Goal: Find specific page/section: Find specific page/section

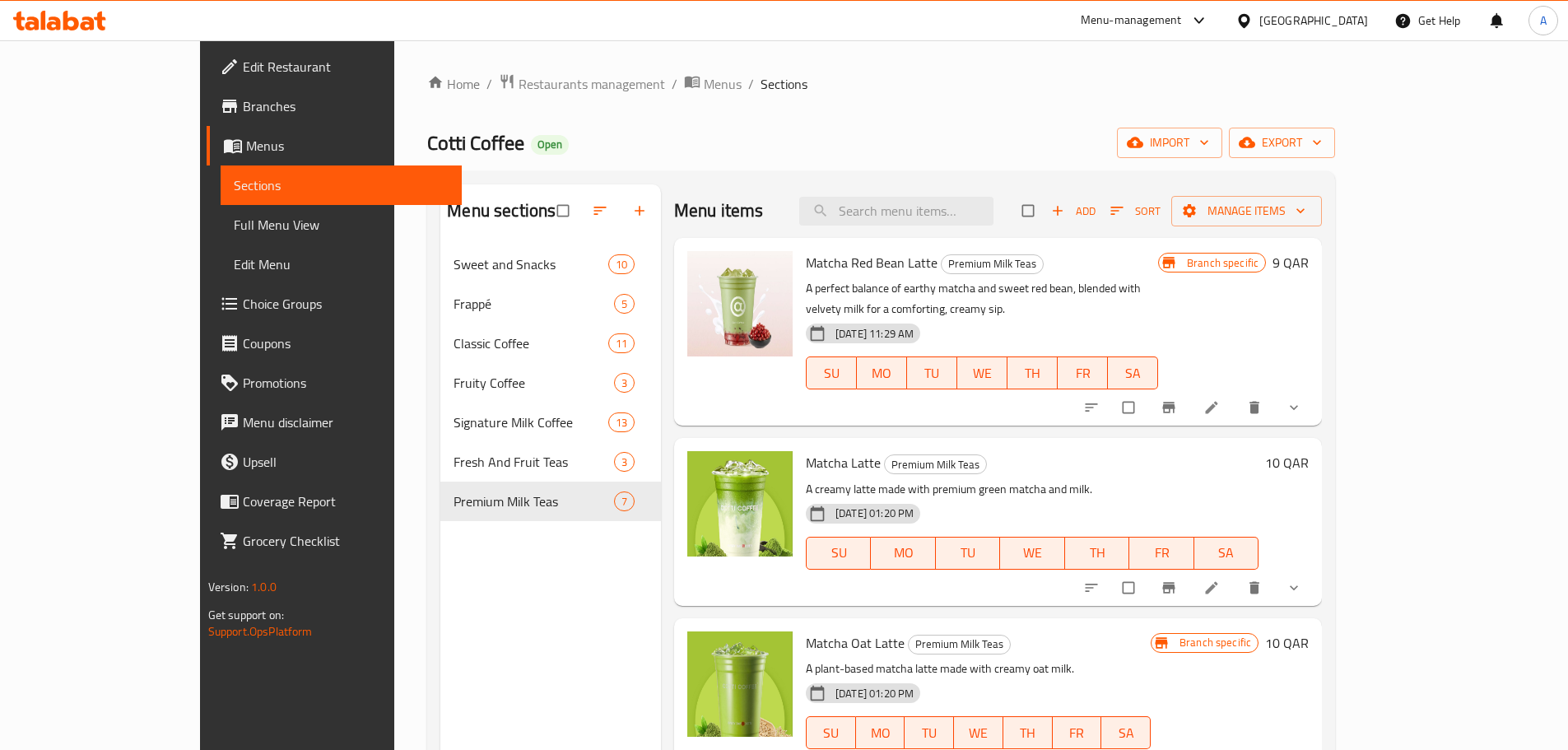
click at [1344, 20] on div "[GEOGRAPHIC_DATA]" at bounding box center [1314, 21] width 108 height 18
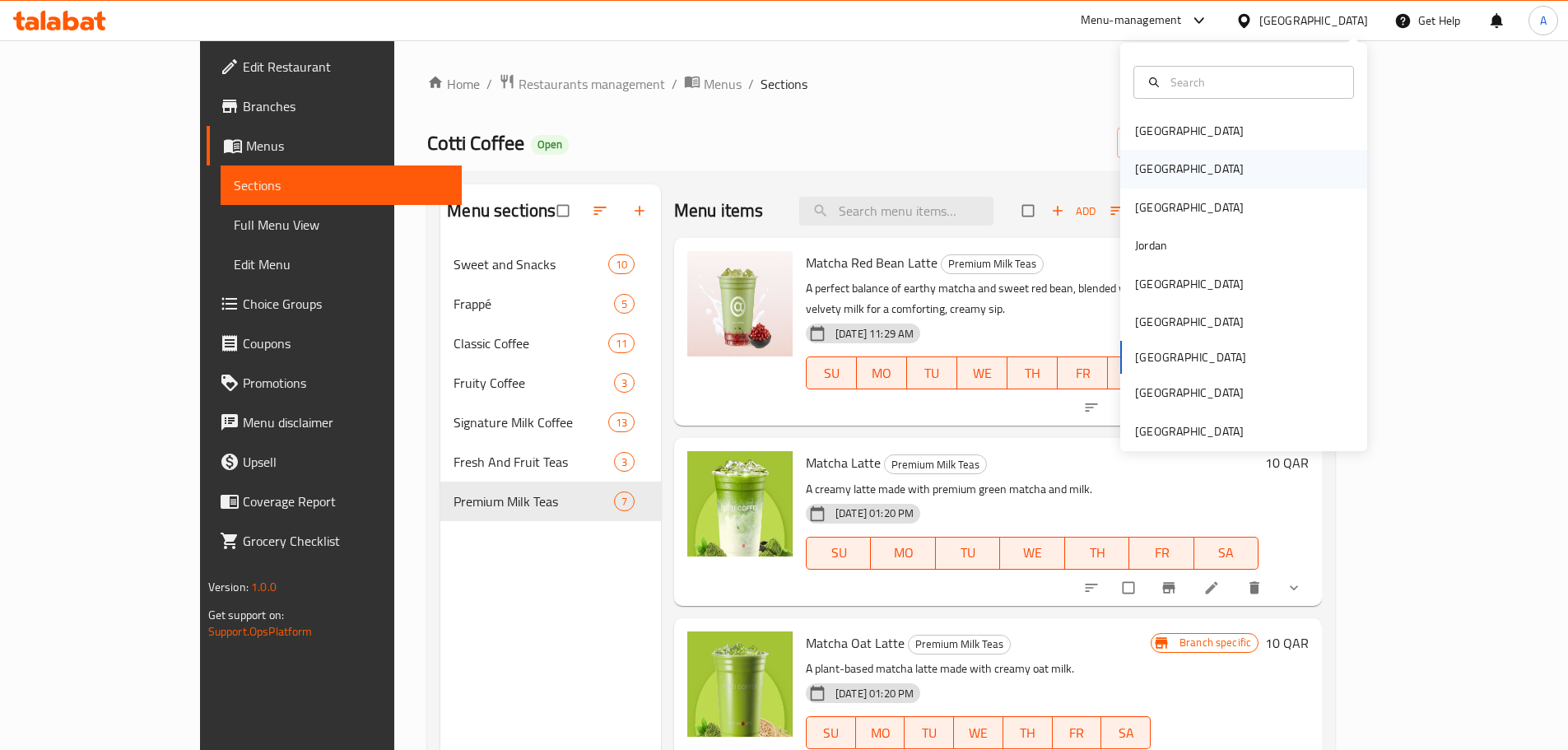
click at [1153, 160] on div "[GEOGRAPHIC_DATA]" at bounding box center [1189, 169] width 135 height 38
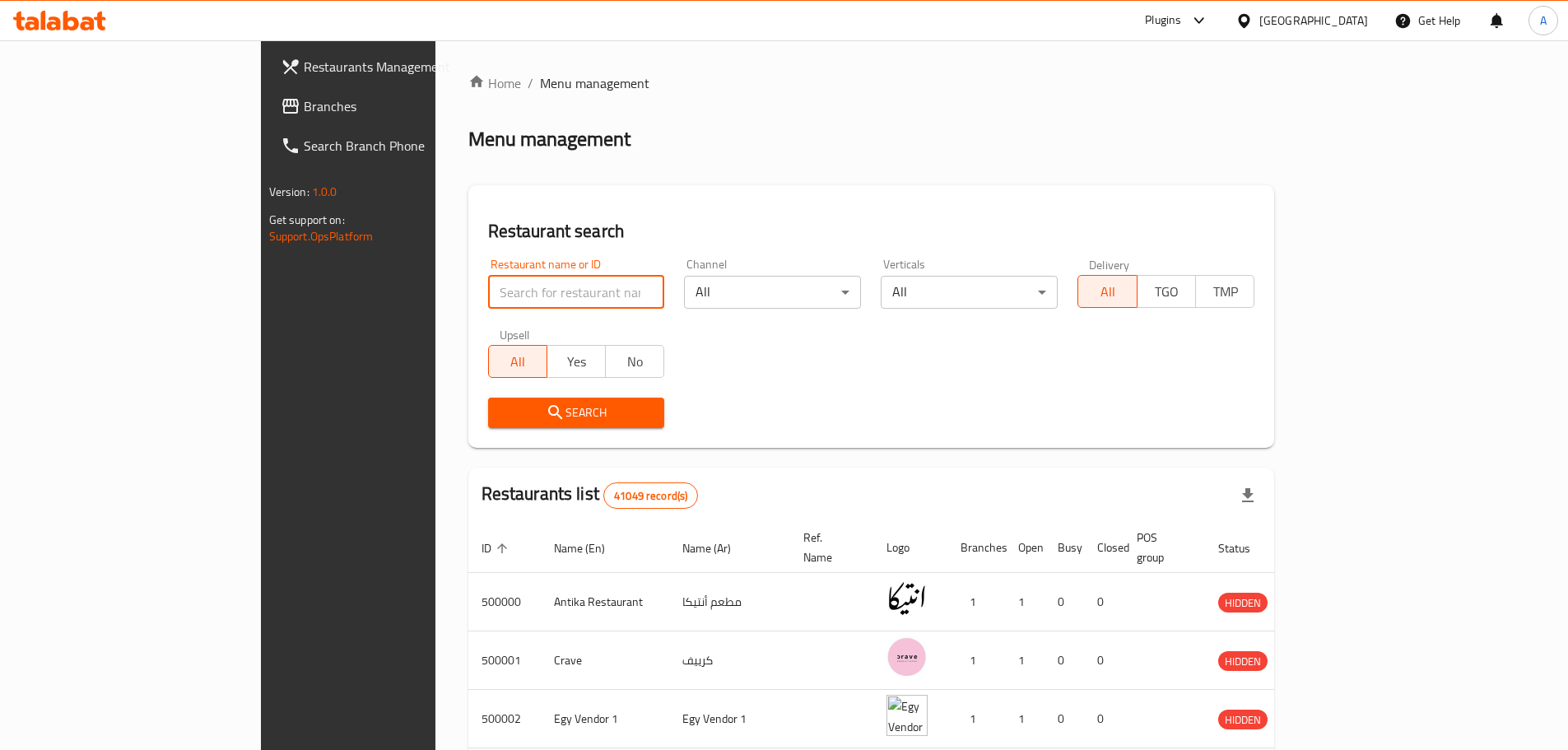
click at [530, 302] on input "search" at bounding box center [576, 292] width 177 height 33
click at [606, 209] on div "Restaurant search Restaurant name or ID Restaurant name or ID Channel All ​ Ver…" at bounding box center [871, 316] width 807 height 263
click at [658, 289] on body "​ Plugins [GEOGRAPHIC_DATA] Get Help A Restaurants Management Branches Search B…" at bounding box center [784, 395] width 1568 height 710
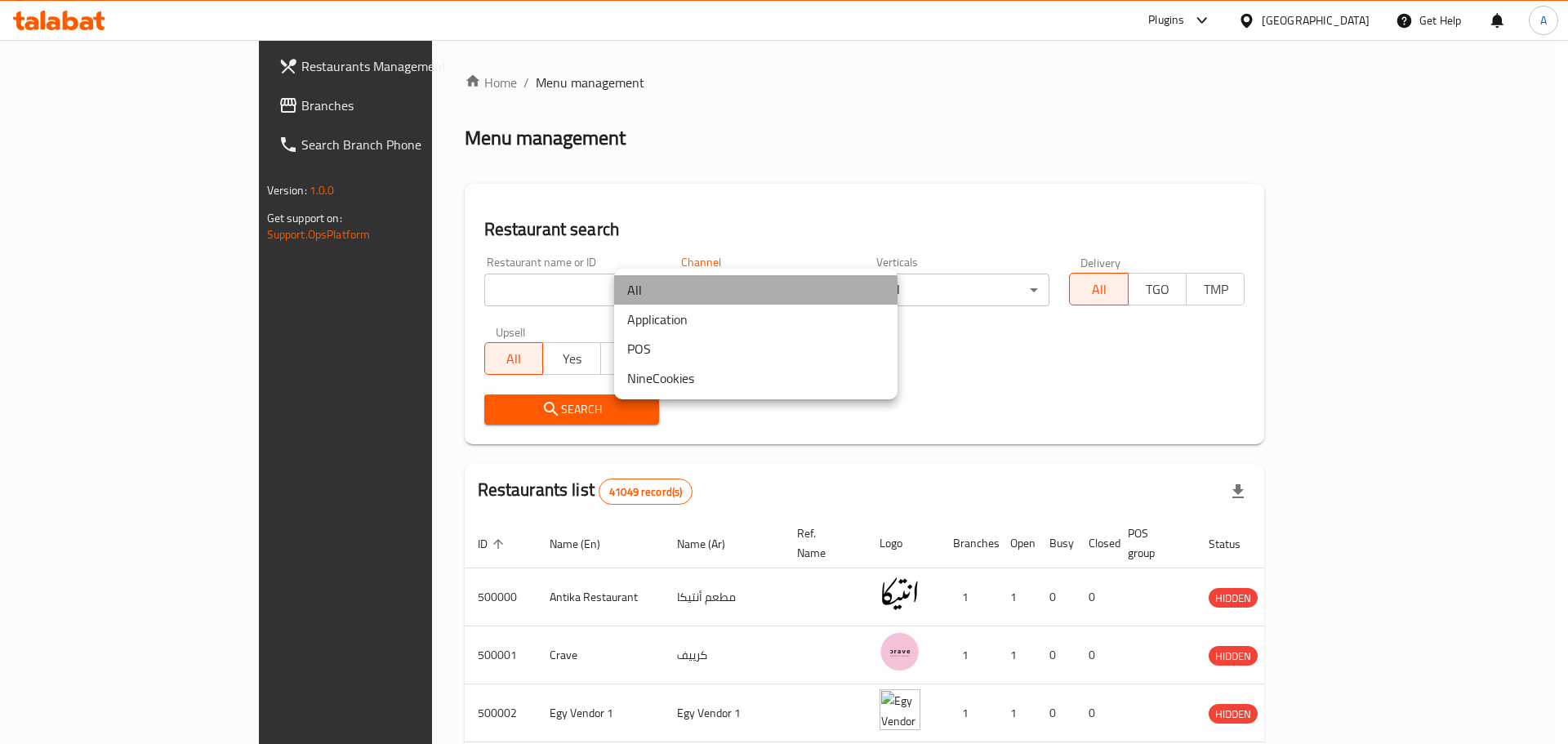
click at [654, 286] on li "All" at bounding box center [755, 290] width 283 height 30
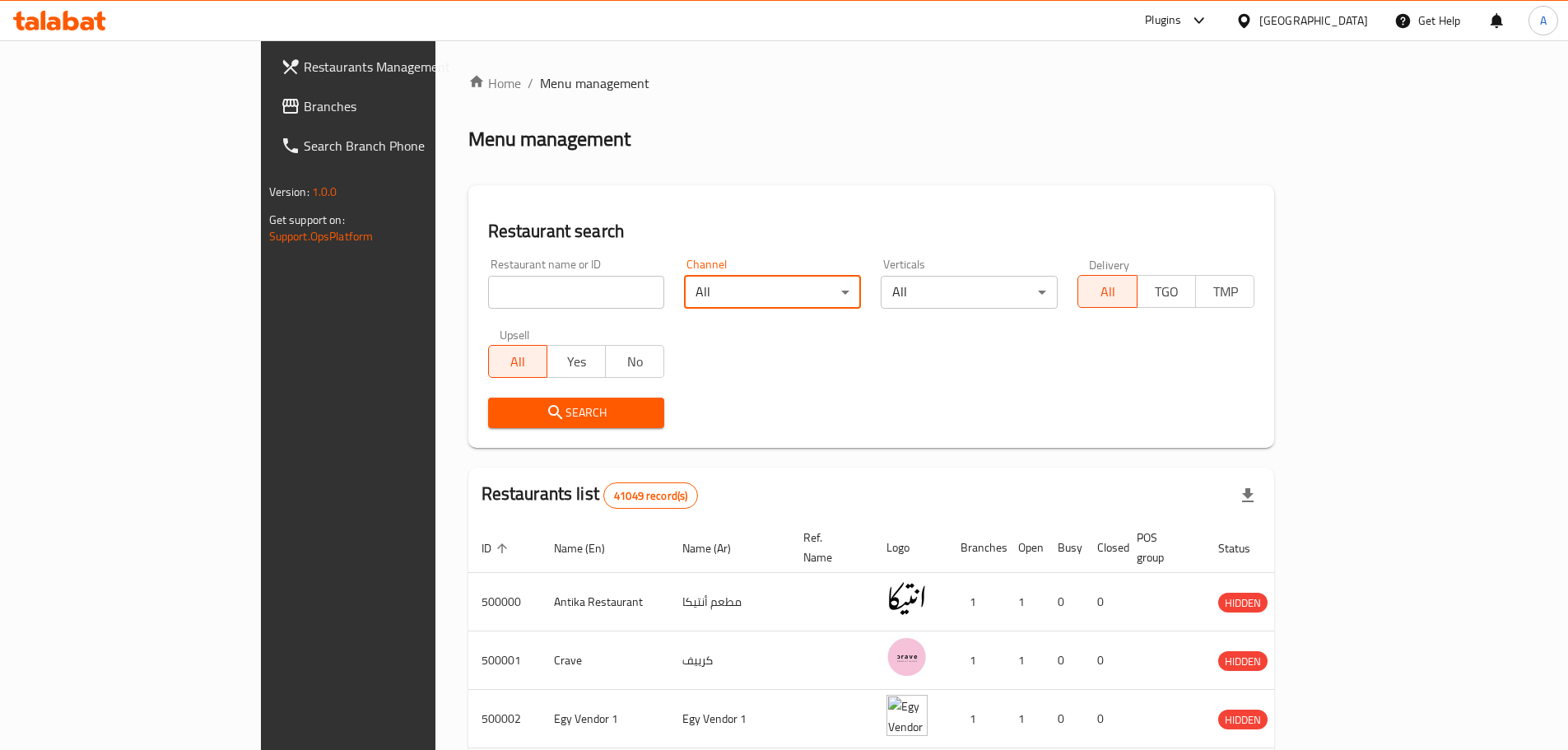
click at [979, 281] on body "​ Plugins [GEOGRAPHIC_DATA] Get Help A Restaurants Management Branches Search B…" at bounding box center [784, 395] width 1568 height 710
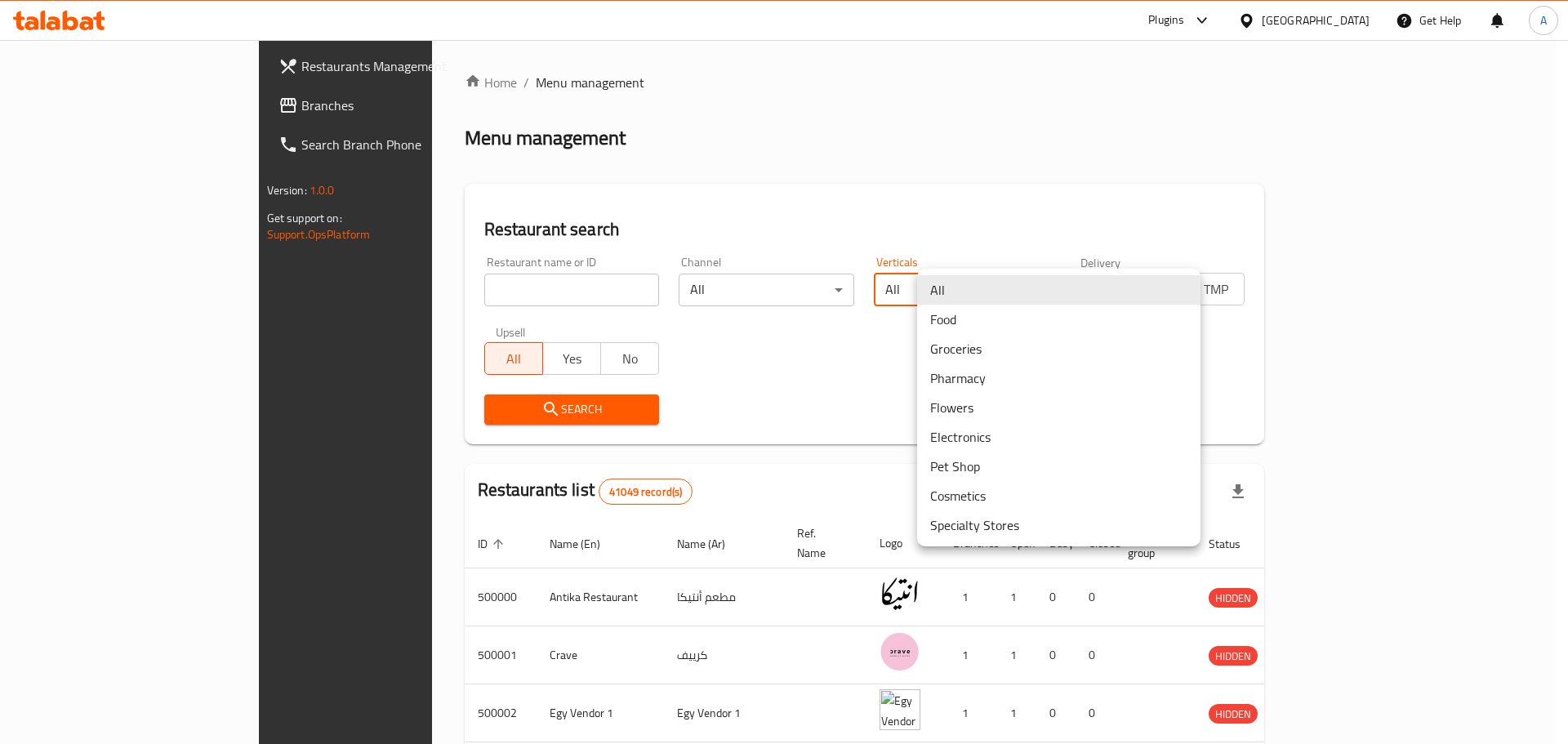
click at [986, 230] on div at bounding box center [784, 372] width 1568 height 744
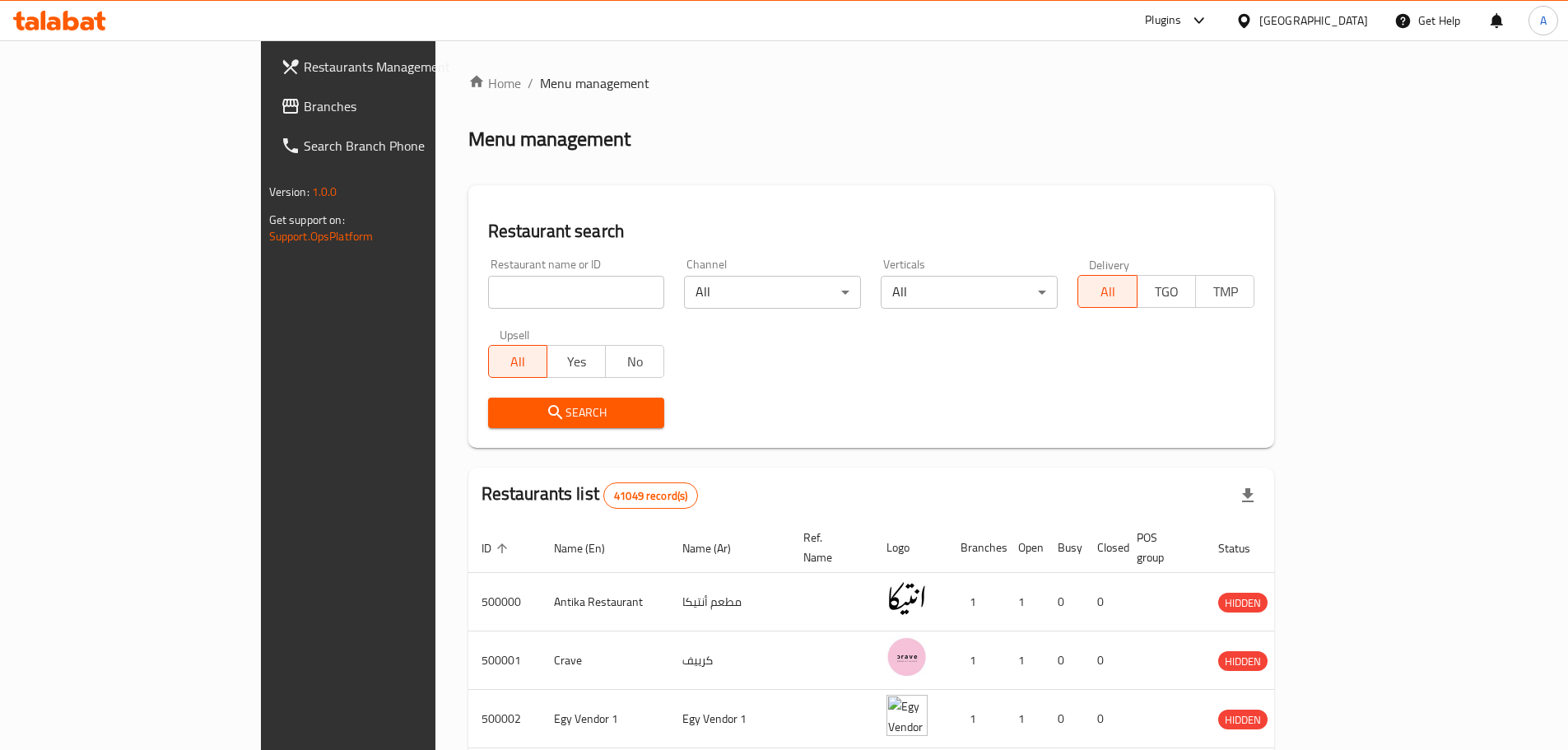
click at [1308, 316] on div "Home / Menu management Menu management Restaurant search Restaurant name or ID …" at bounding box center [872, 630] width 872 height 1180
click at [1209, 24] on icon at bounding box center [1199, 21] width 20 height 20
click at [962, 107] on div "Home / Menu management Menu management Restaurant search Restaurant name or ID …" at bounding box center [871, 630] width 807 height 1114
click at [304, 101] on span "Branches" at bounding box center [406, 106] width 206 height 20
